Goal: Task Accomplishment & Management: Use online tool/utility

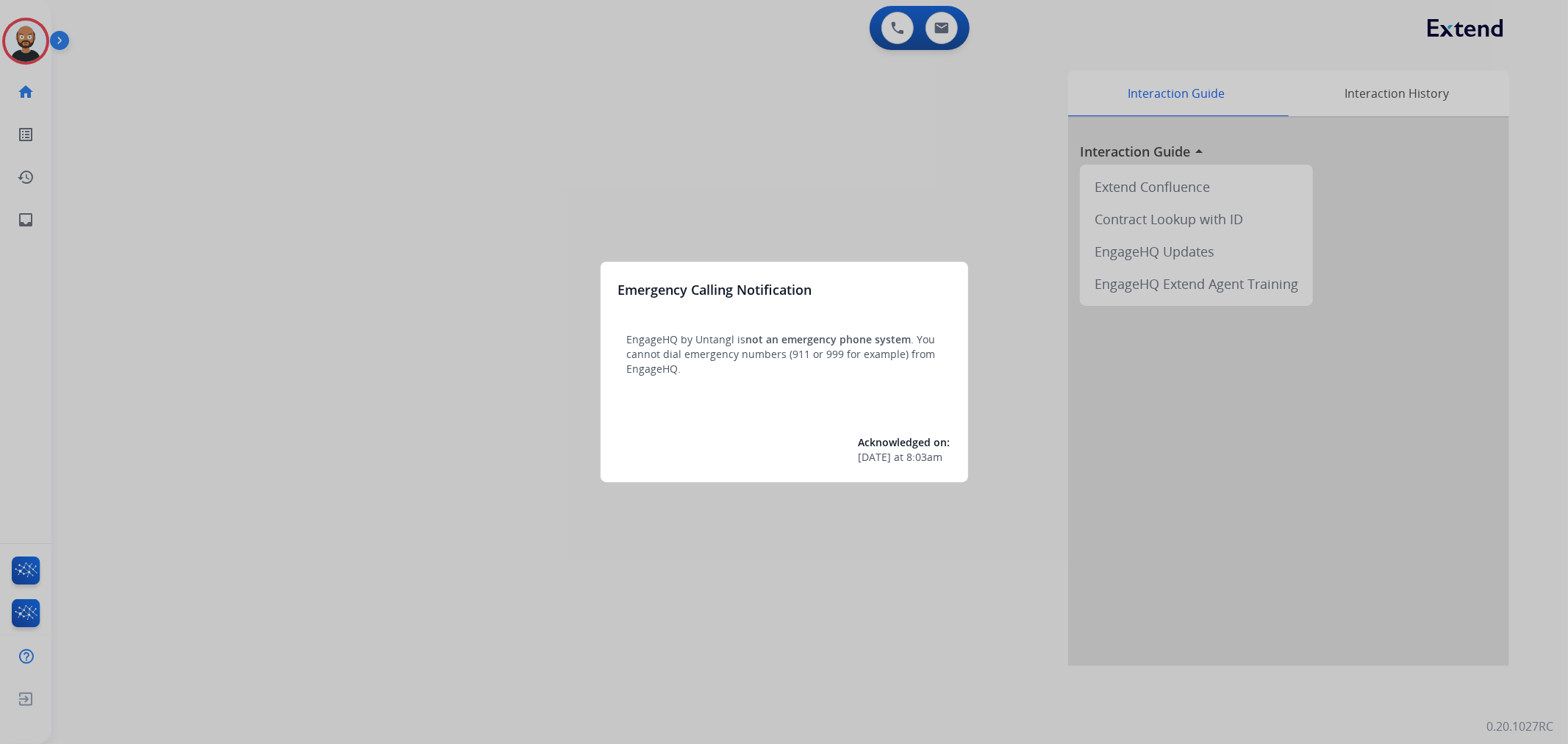
click at [224, 123] on div at bounding box center [784, 372] width 1568 height 744
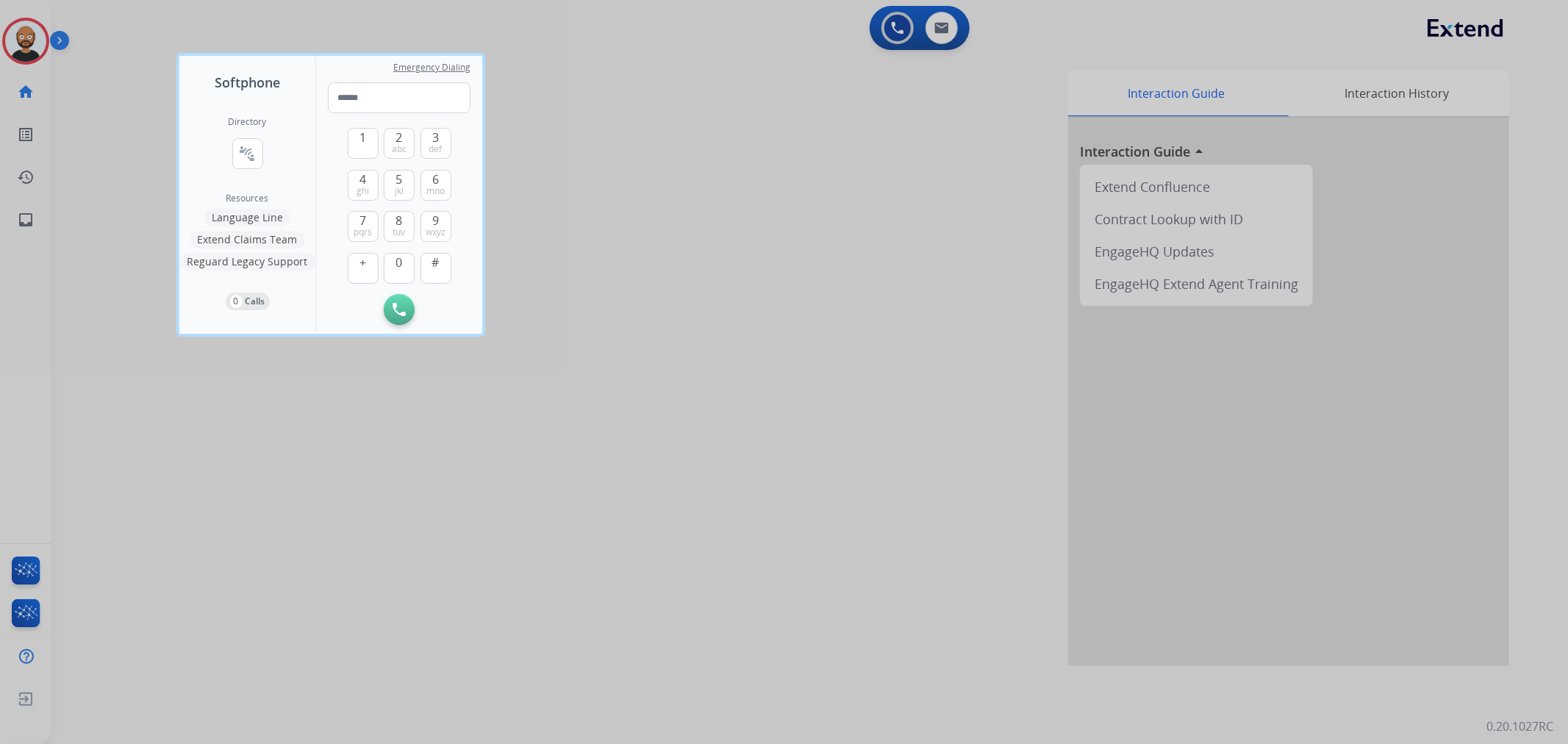
click at [84, 80] on div at bounding box center [784, 372] width 1568 height 744
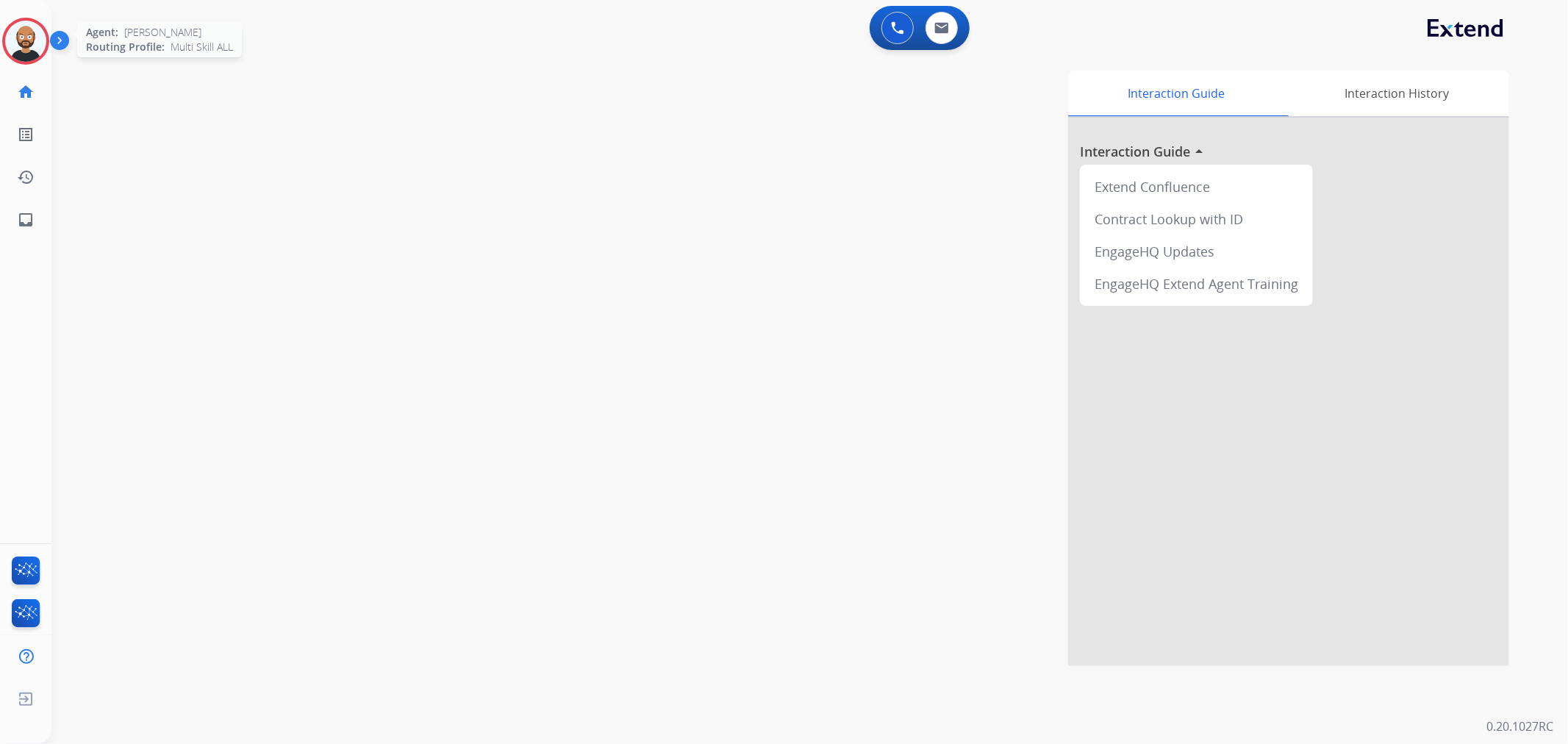
click at [29, 47] on img at bounding box center [25, 41] width 41 height 41
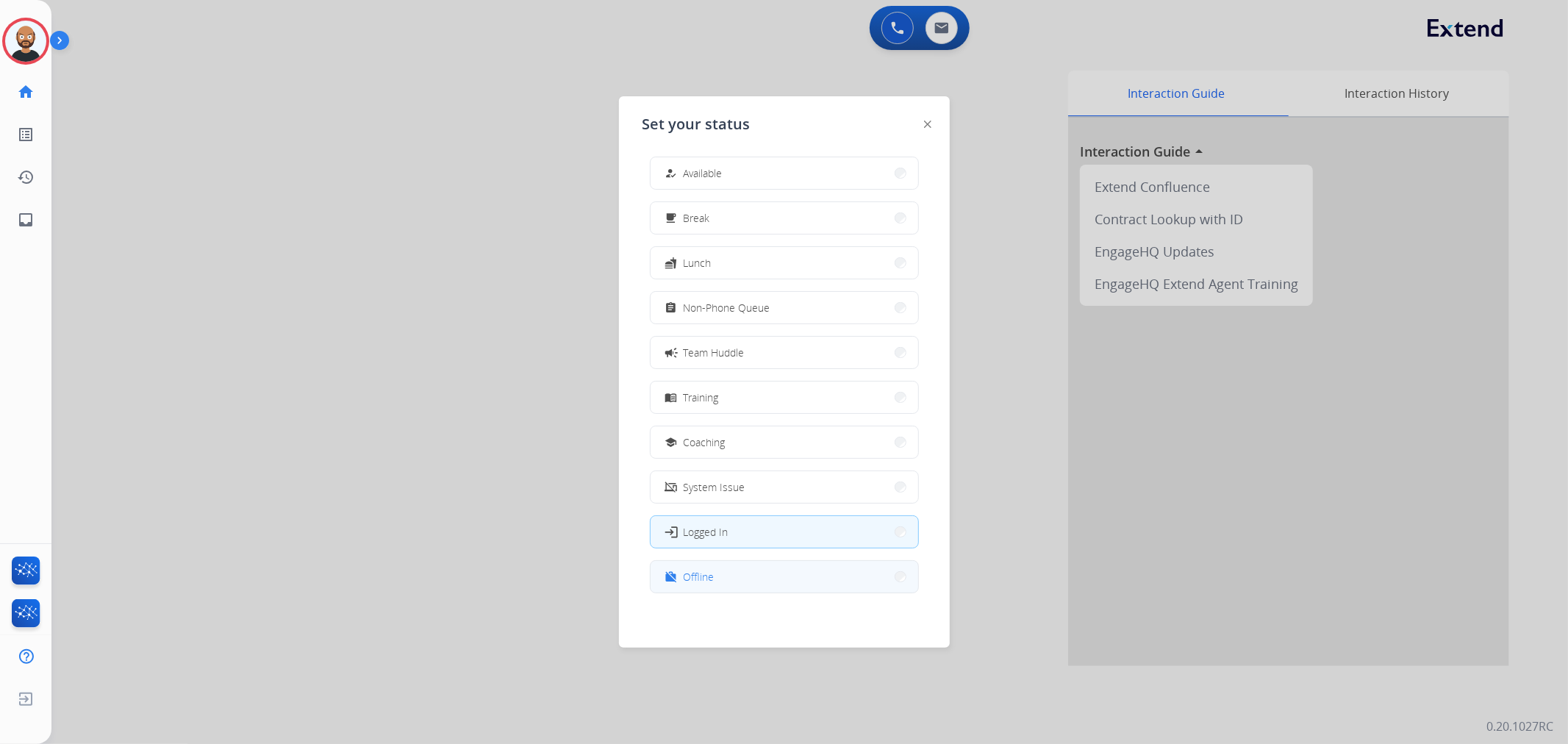
scroll to position [4, 0]
click at [733, 582] on button "work_off Offline" at bounding box center [784, 576] width 268 height 32
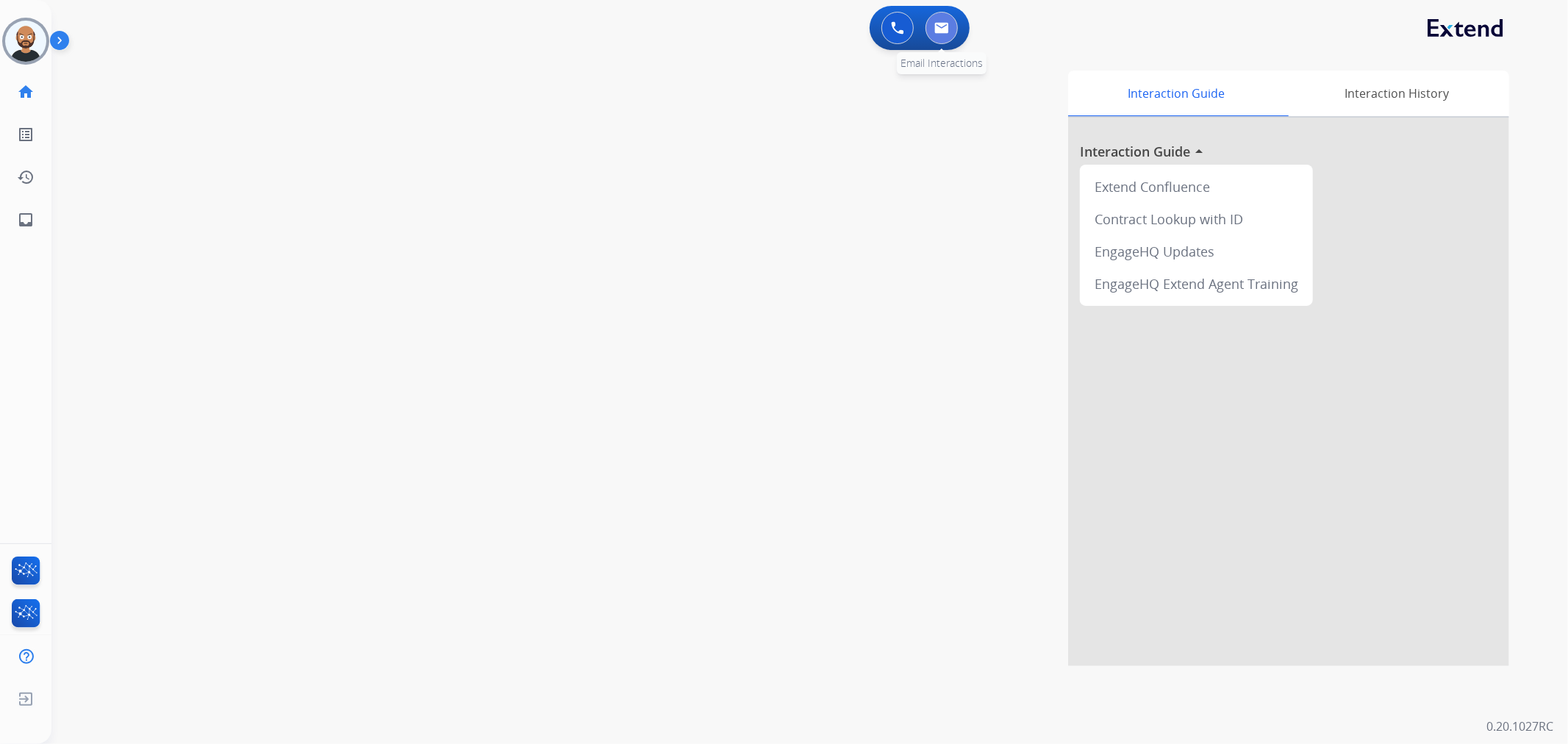
click at [947, 33] on img at bounding box center [941, 28] width 15 height 12
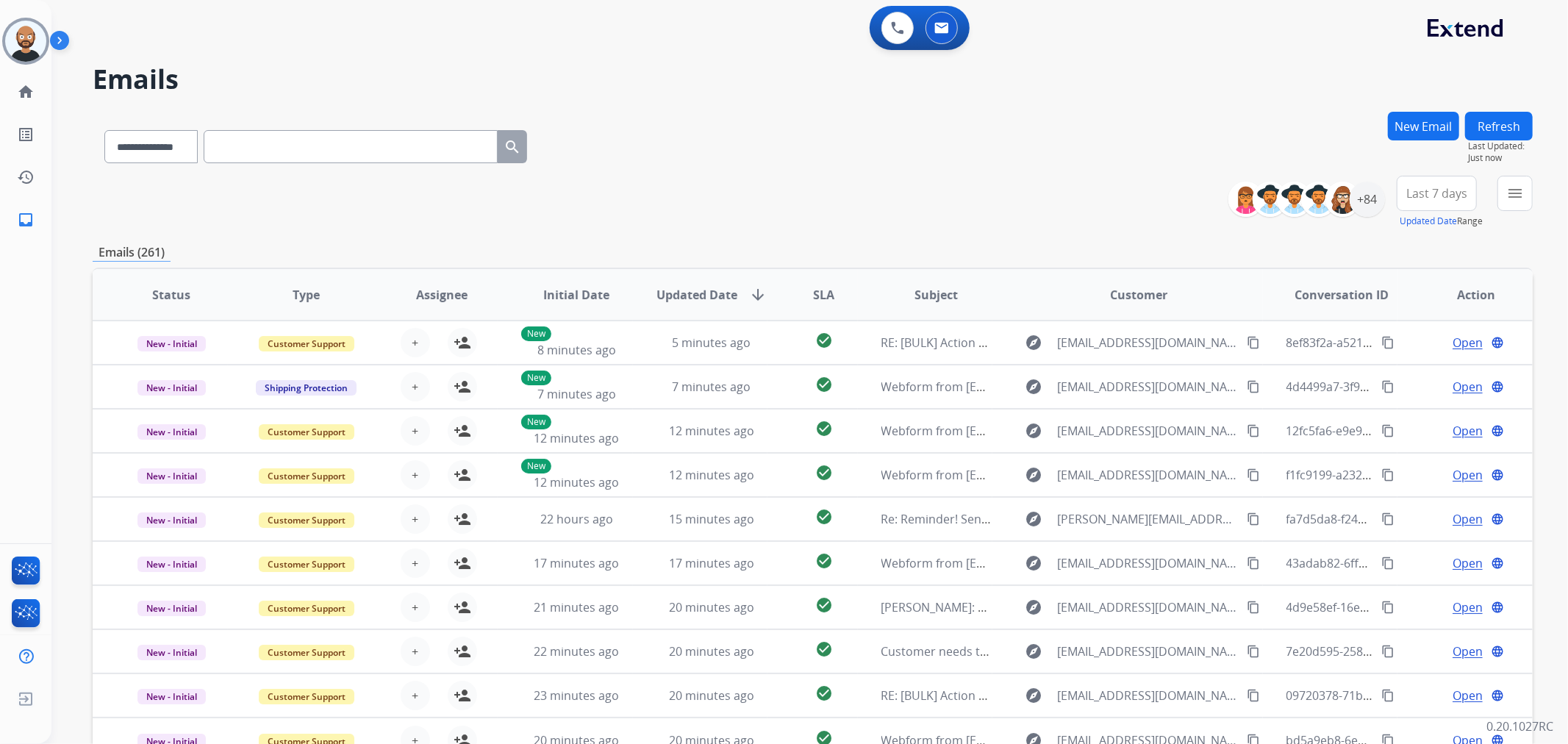
drag, startPoint x: 824, startPoint y: 286, endPoint x: 824, endPoint y: 224, distance: 62.0
click at [824, 224] on div "**********" at bounding box center [812, 202] width 1440 height 53
click at [1367, 200] on div "+84" at bounding box center [1367, 199] width 36 height 36
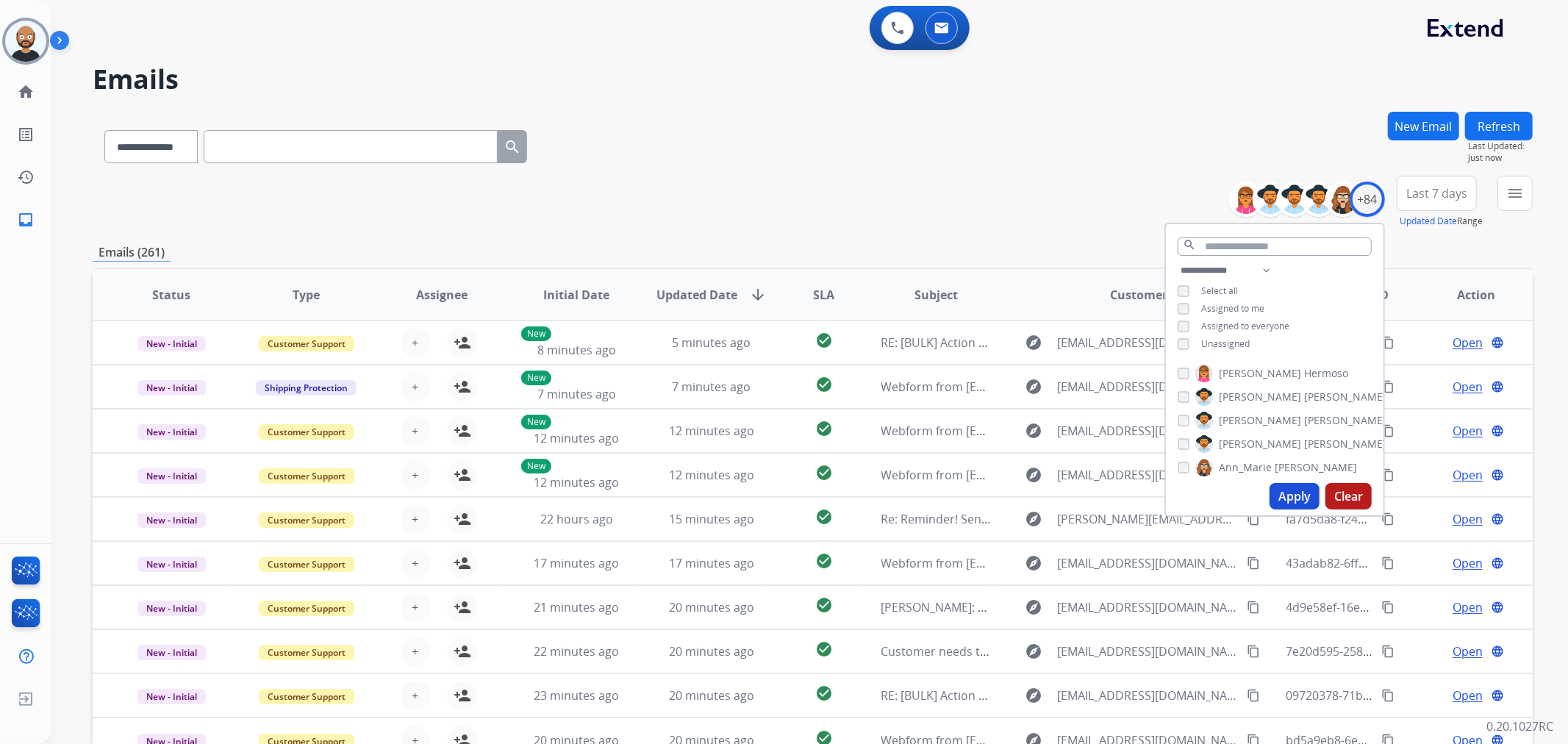
click at [1053, 221] on div "**********" at bounding box center [812, 202] width 1440 height 53
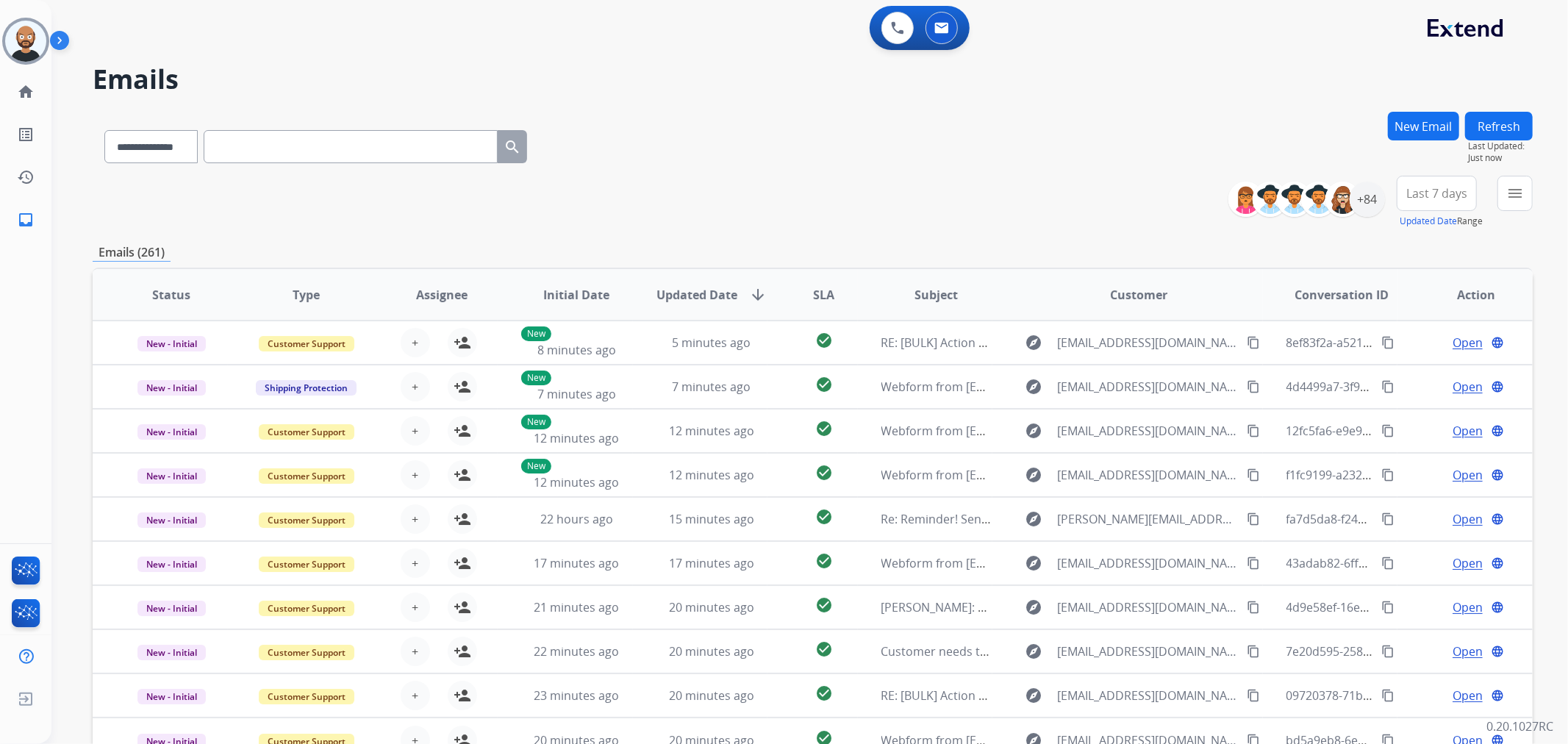
click at [1421, 190] on span "Last 7 days" at bounding box center [1436, 193] width 61 height 6
click at [1428, 373] on div "Last 90 days" at bounding box center [1431, 372] width 80 height 22
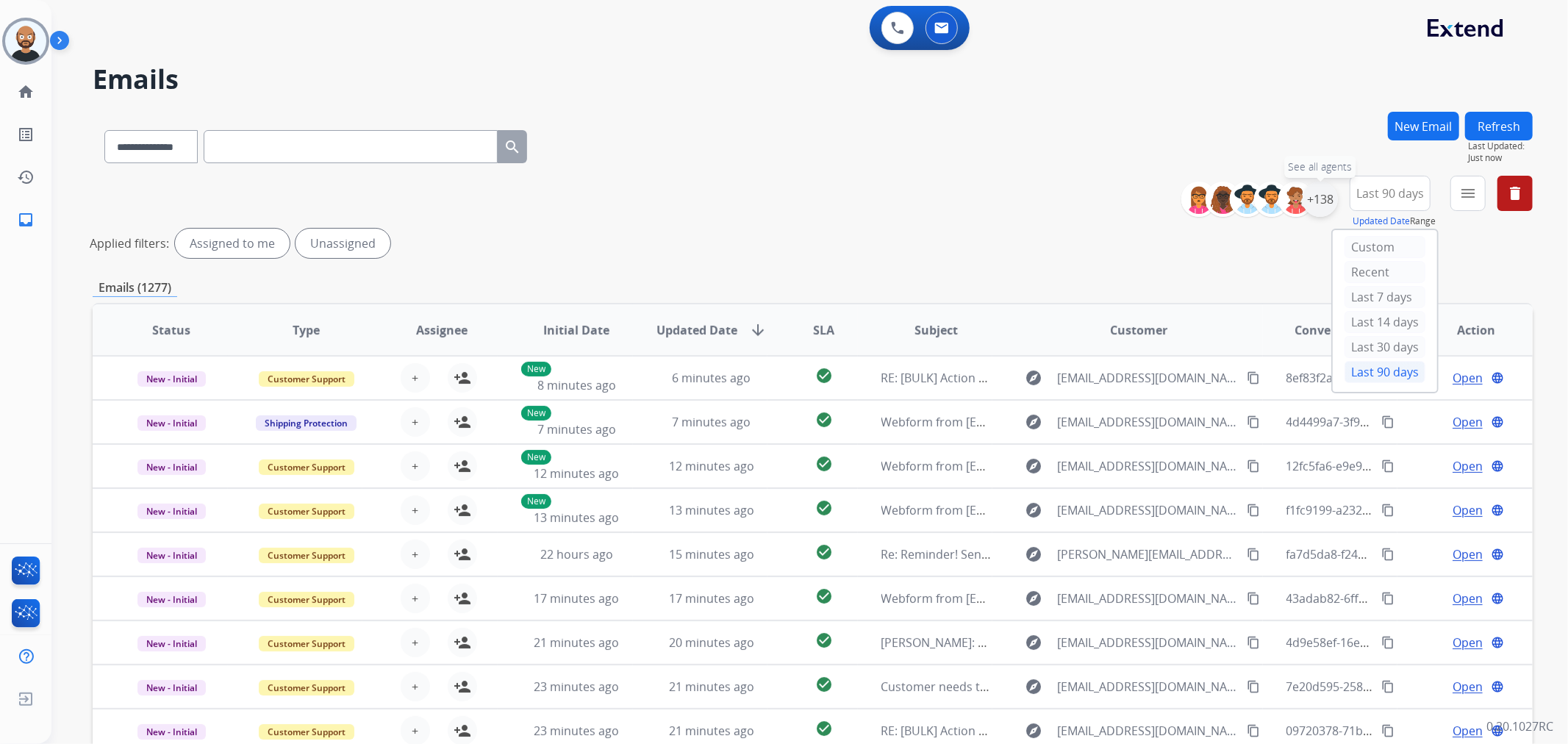
click at [1326, 204] on div "+138" at bounding box center [1320, 199] width 36 height 36
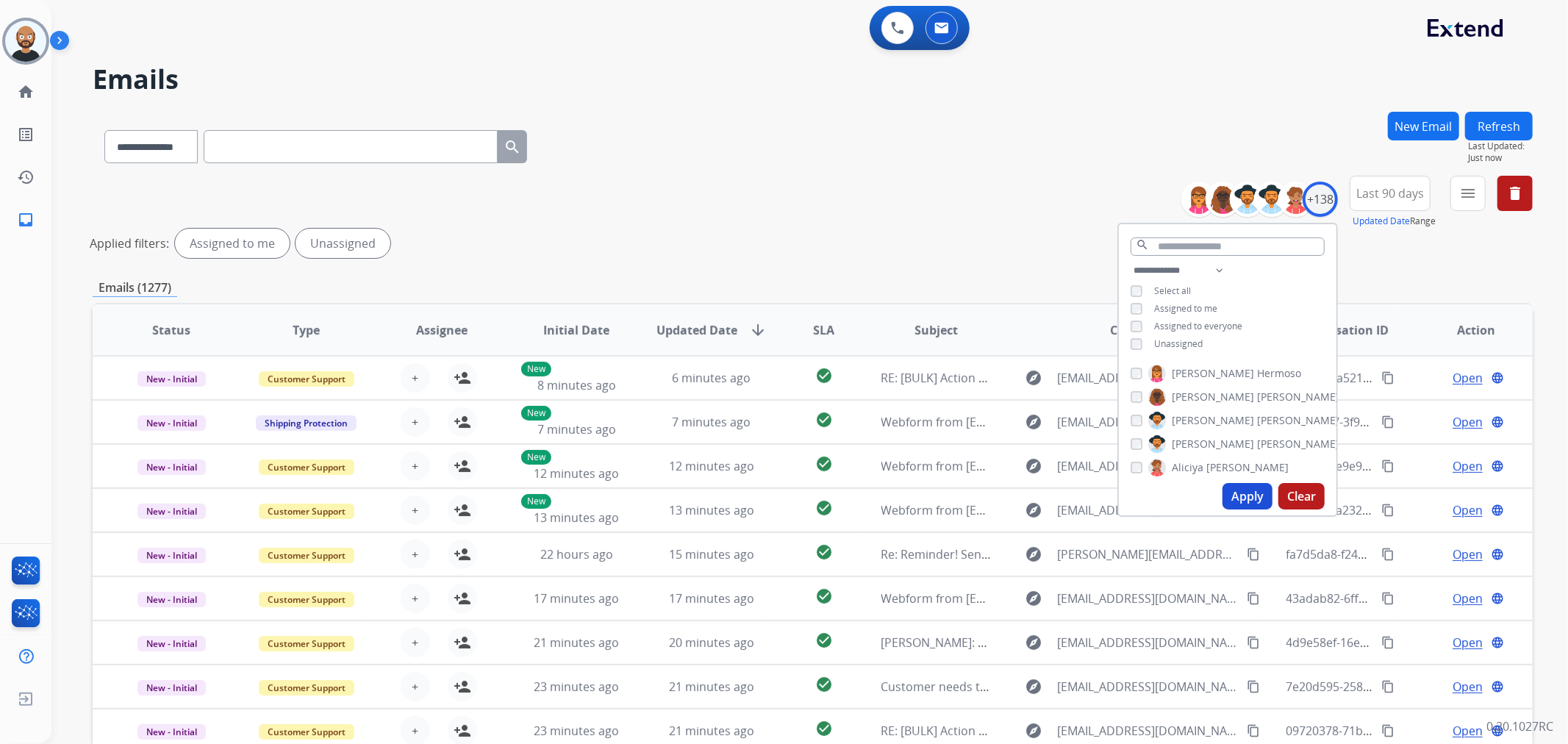
click at [1191, 310] on span "Assigned to me" at bounding box center [1185, 308] width 64 height 12
click at [982, 204] on div "**********" at bounding box center [812, 220] width 1440 height 88
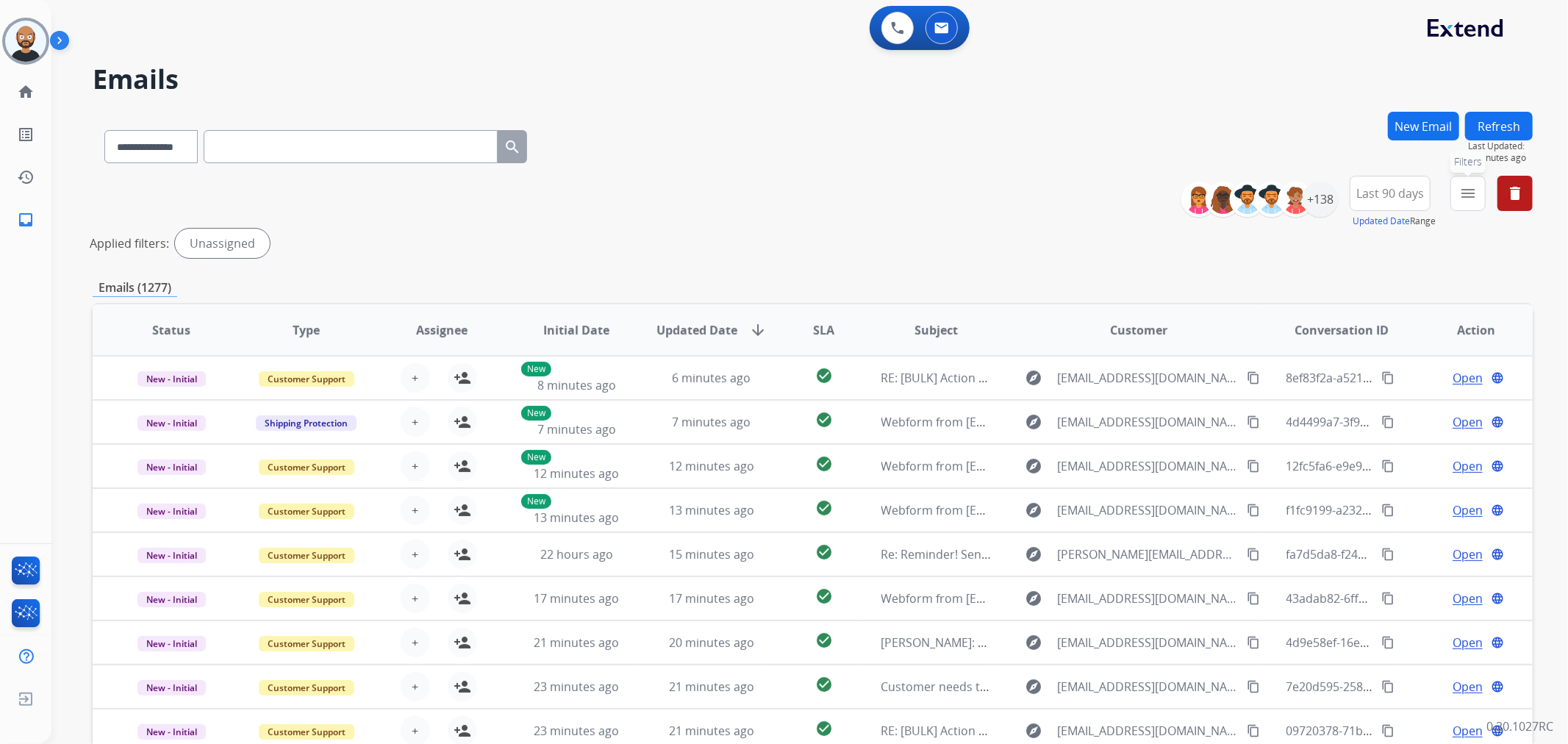
click at [1459, 188] on button "menu Filters" at bounding box center [1468, 194] width 36 height 36
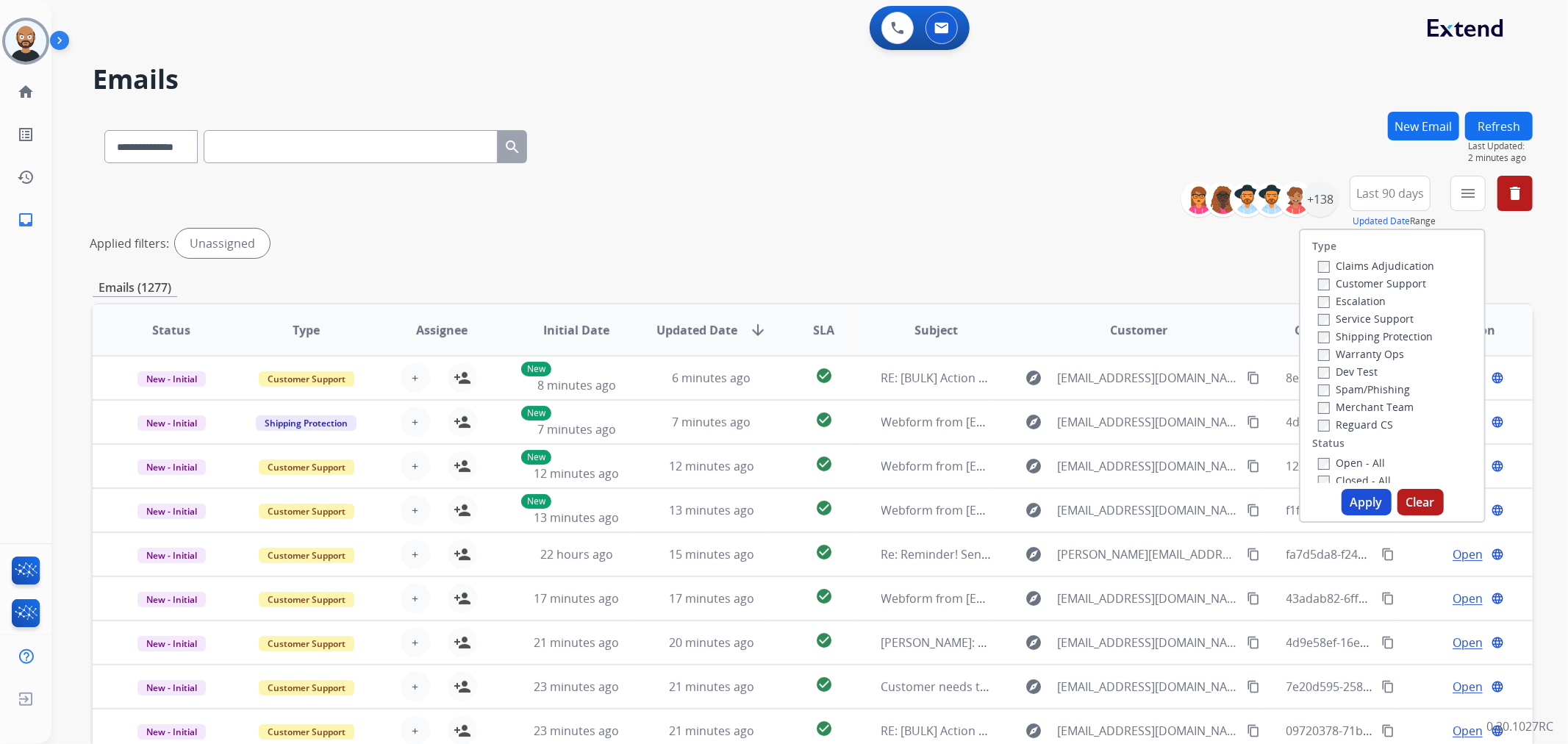
click at [1366, 285] on label "Customer Support" at bounding box center [1372, 283] width 108 height 14
click at [1354, 340] on label "Shipping Protection" at bounding box center [1375, 336] width 115 height 14
click at [1357, 421] on label "Reguard CS" at bounding box center [1356, 424] width 75 height 14
click at [1346, 458] on label "Open - All" at bounding box center [1351, 462] width 66 height 14
click at [1348, 466] on label "Open - All" at bounding box center [1351, 462] width 66 height 14
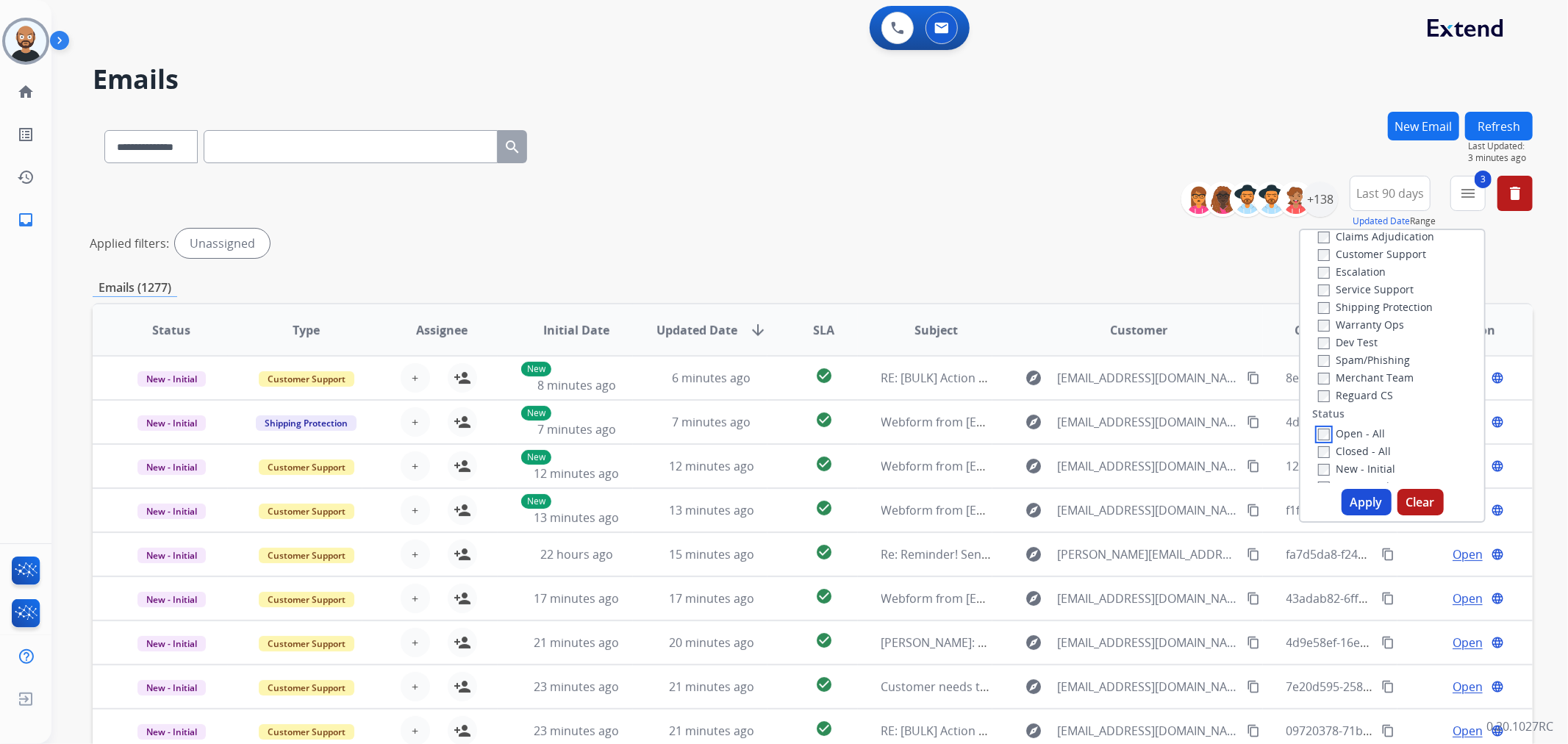
scroll to position [81, 0]
click at [1354, 429] on label "New - Reply" at bounding box center [1357, 433] width 77 height 14
click at [1352, 503] on button "Apply" at bounding box center [1366, 502] width 50 height 26
